Goal: Find specific page/section: Find specific page/section

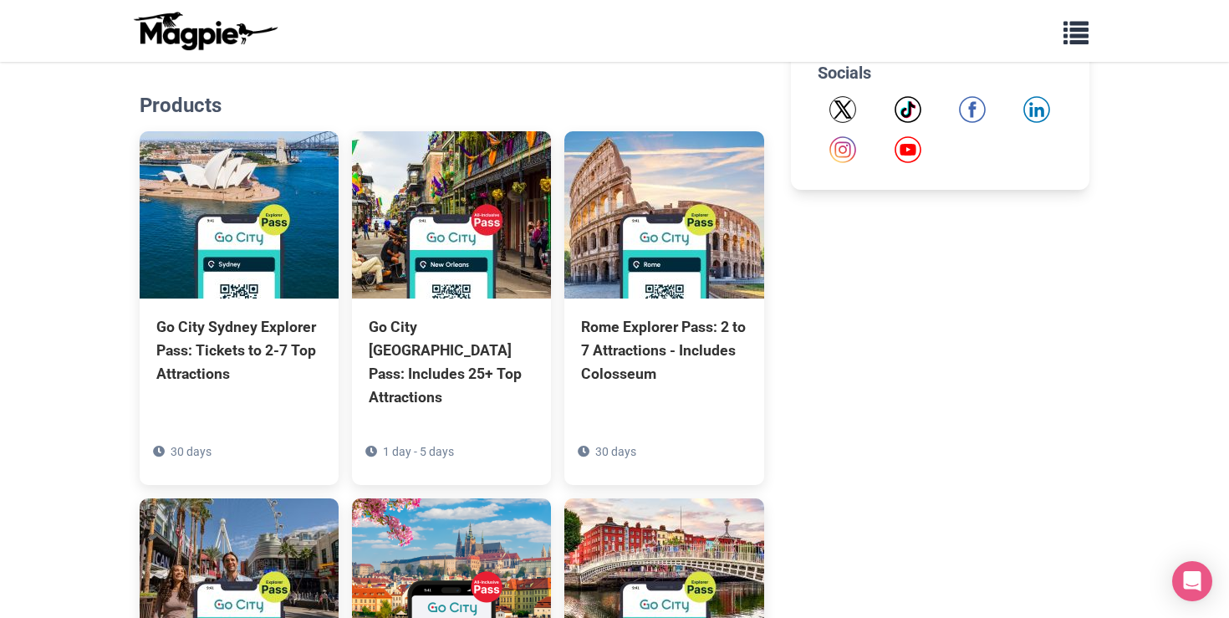
scroll to position [780, 1]
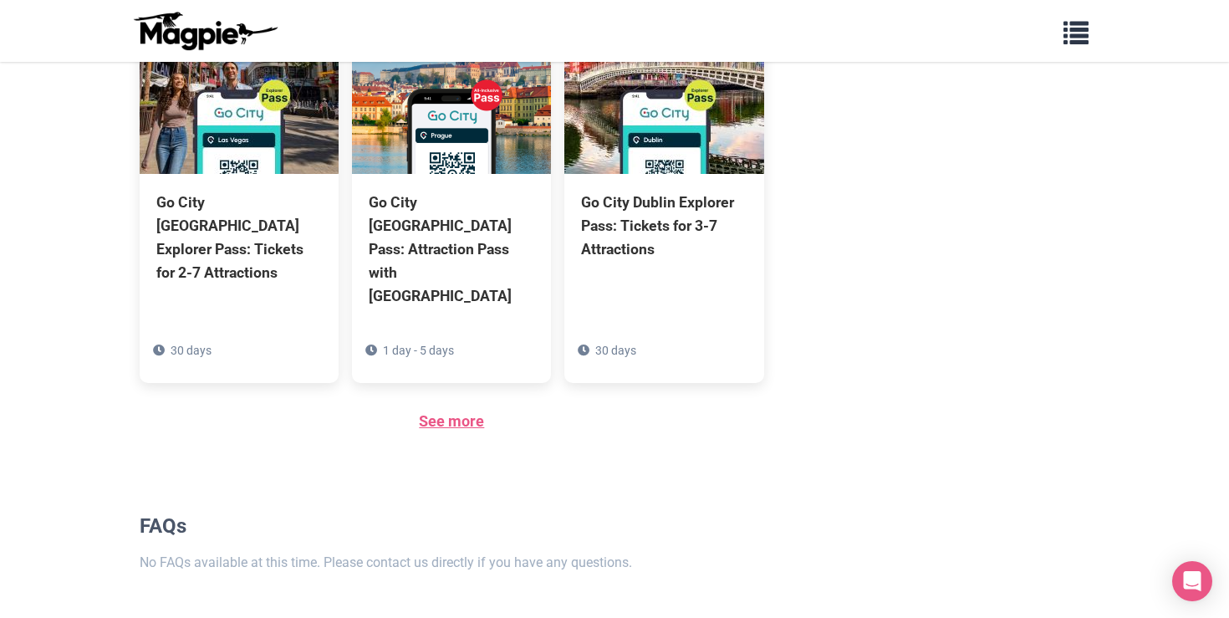
click at [477, 412] on link "See more" at bounding box center [451, 421] width 65 height 18
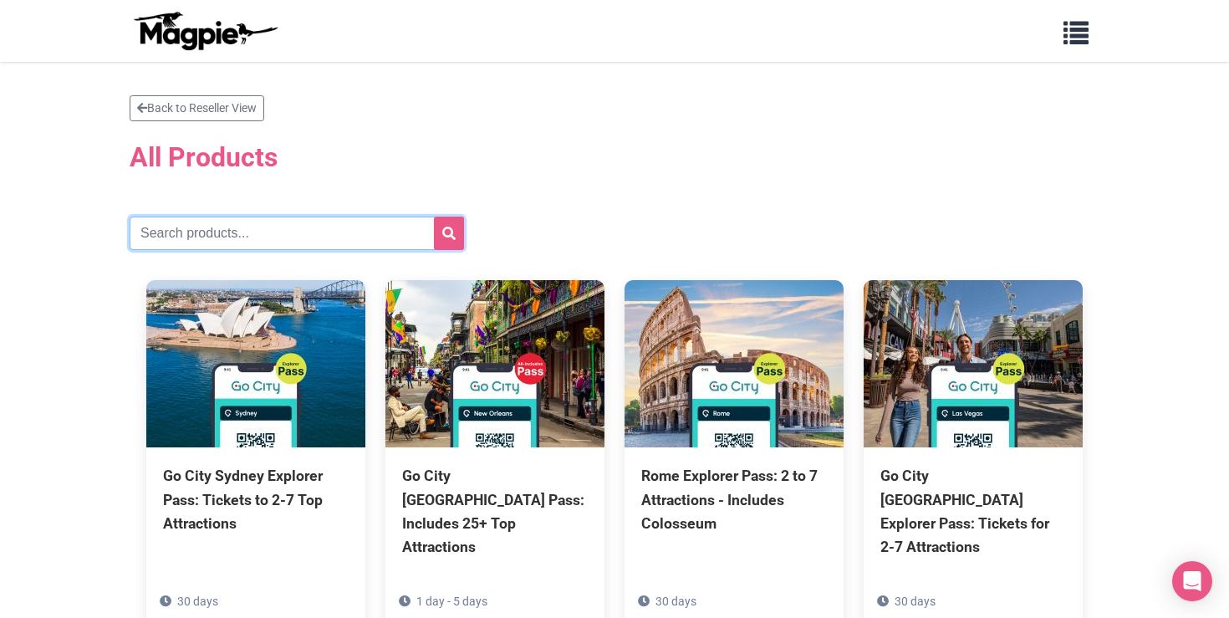
click at [292, 224] on input "text" at bounding box center [297, 233] width 334 height 33
type input "orlando"
click at [449, 233] on button "submit" at bounding box center [449, 233] width 30 height 33
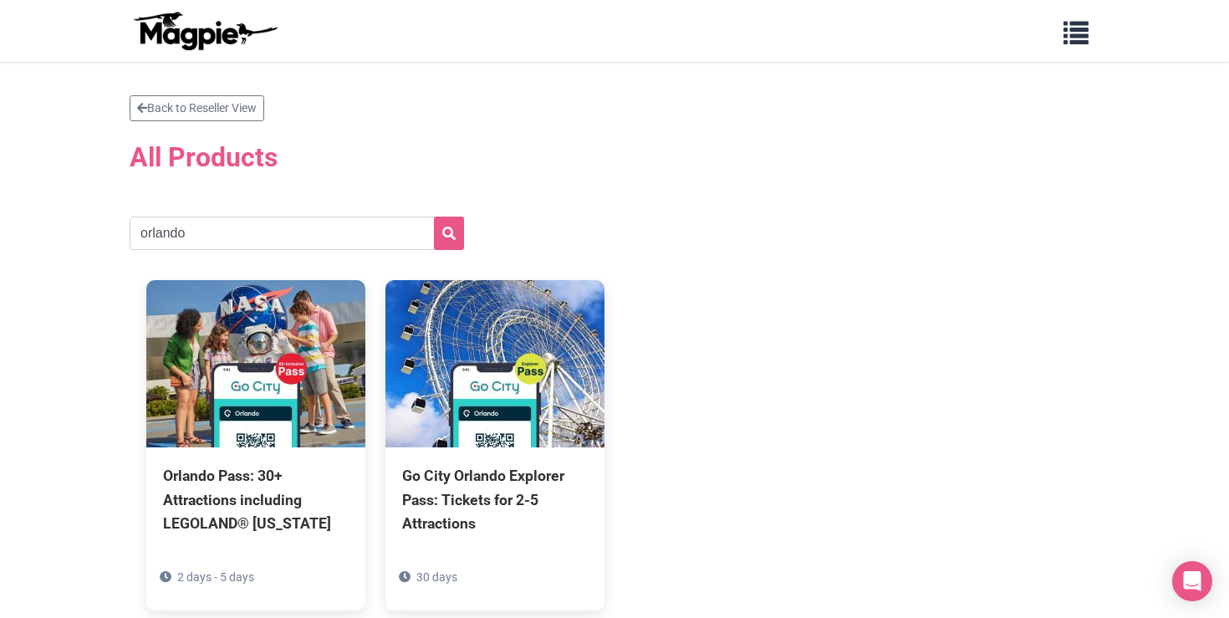
scroll to position [1, 0]
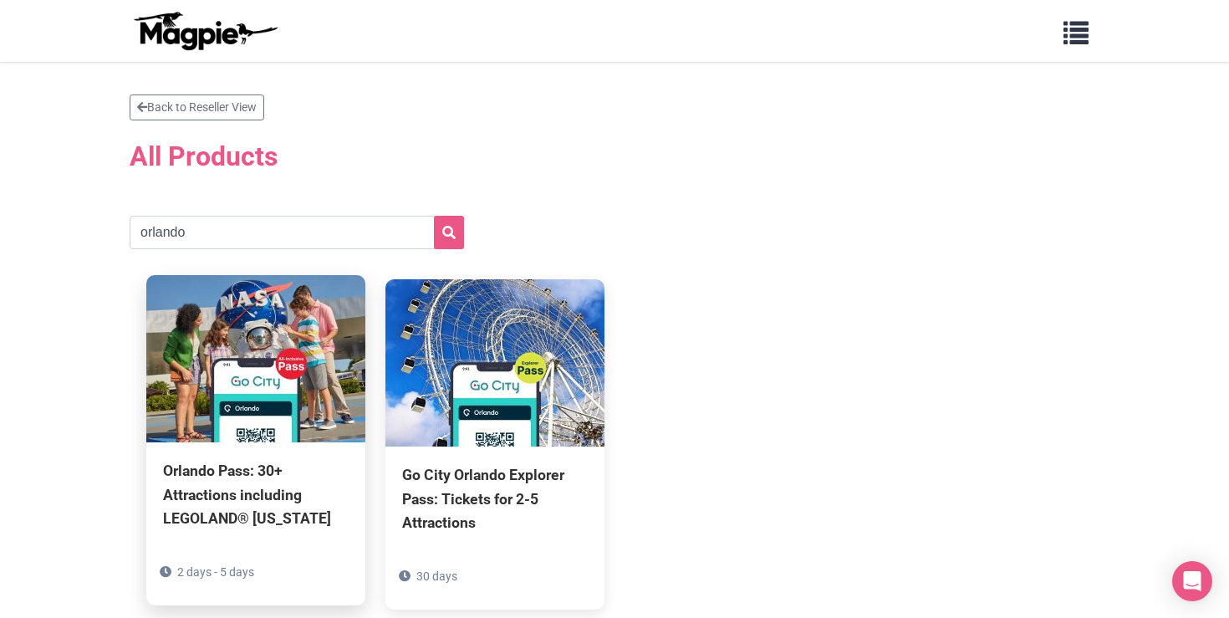
click at [259, 398] on img at bounding box center [255, 358] width 219 height 167
